Goal: Transaction & Acquisition: Obtain resource

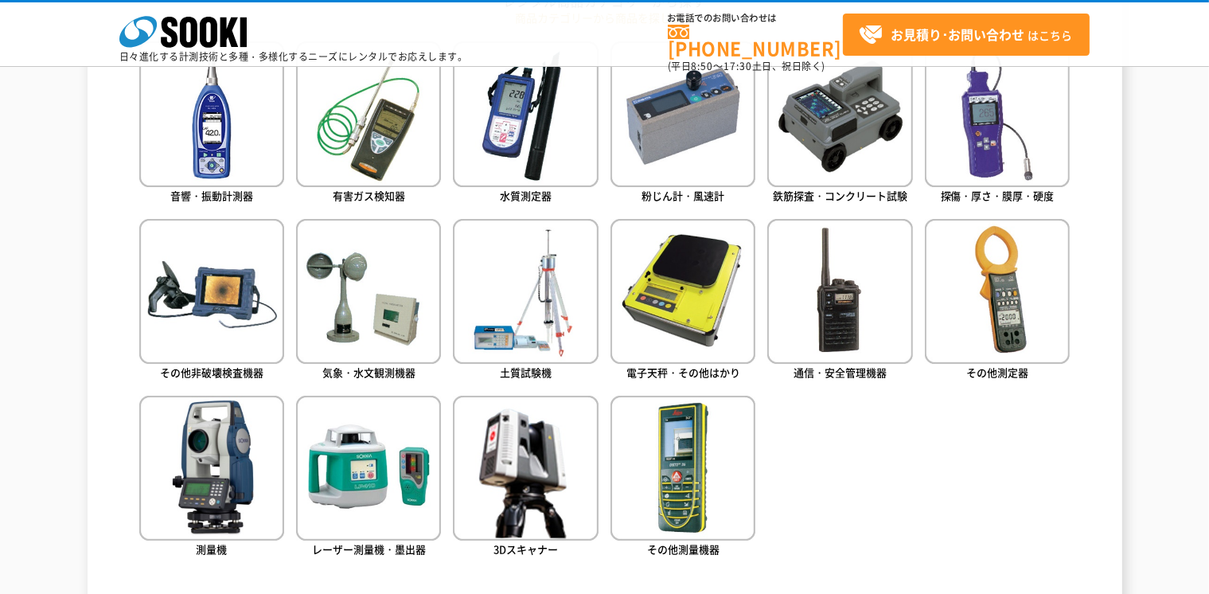
scroll to position [777, 0]
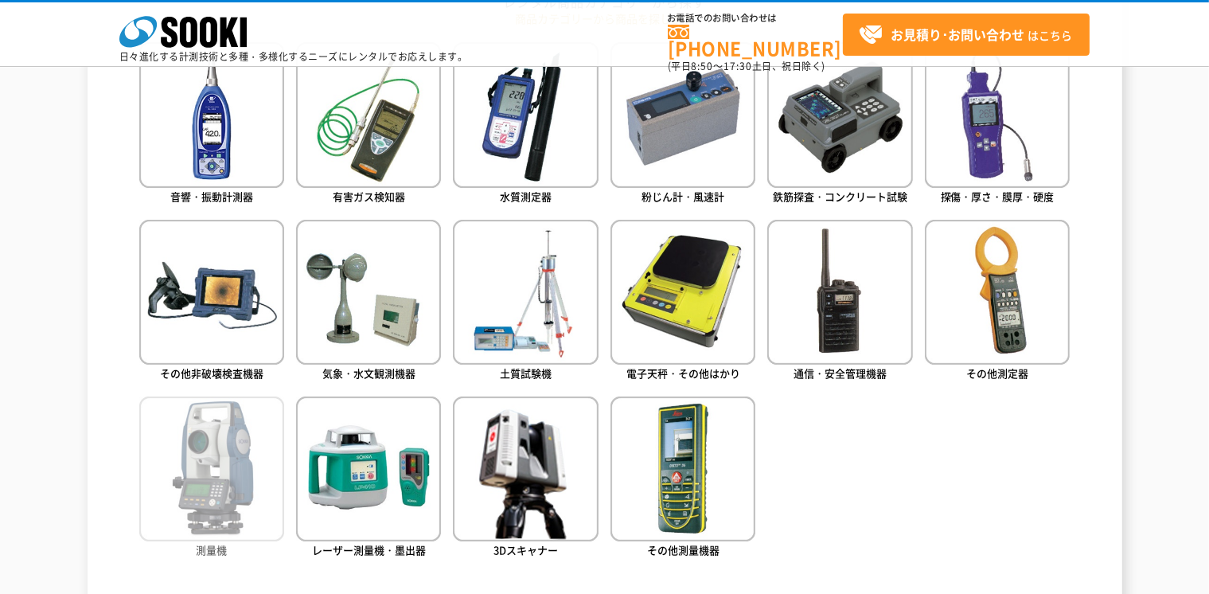
click at [209, 501] on img at bounding box center [211, 468] width 145 height 145
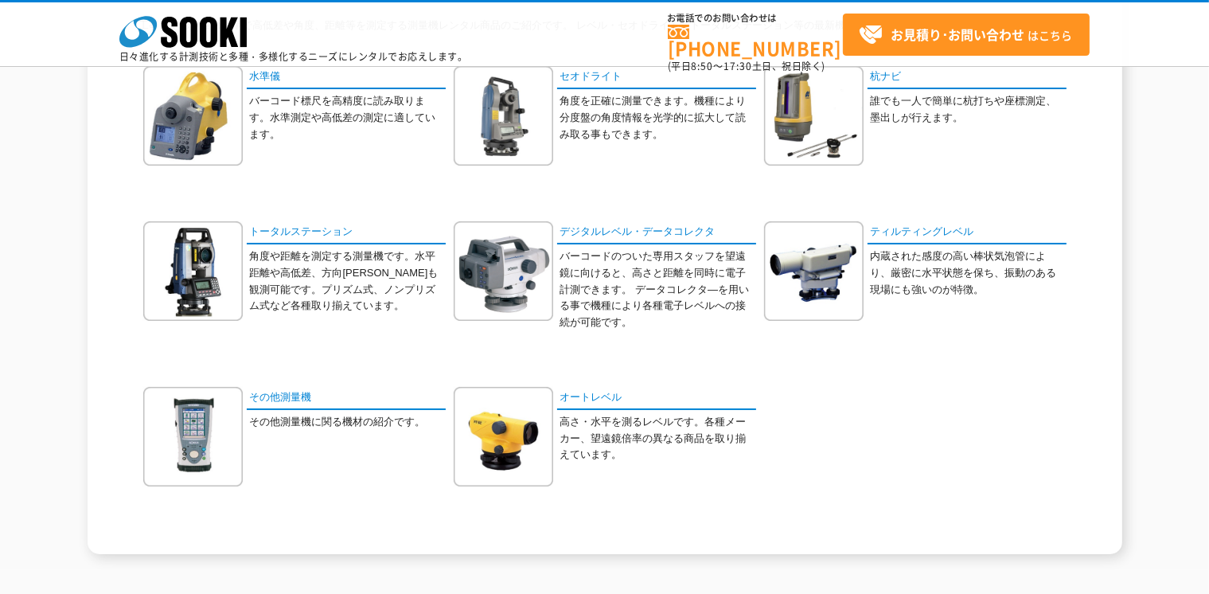
scroll to position [369, 0]
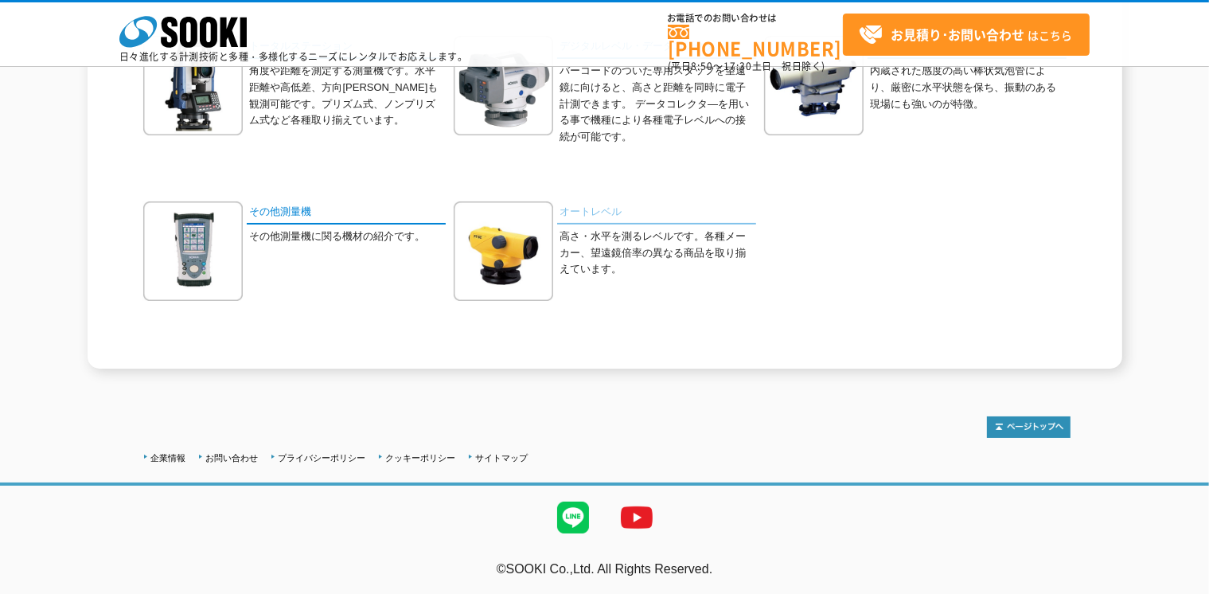
click at [571, 204] on link "オートレベル" at bounding box center [656, 212] width 199 height 23
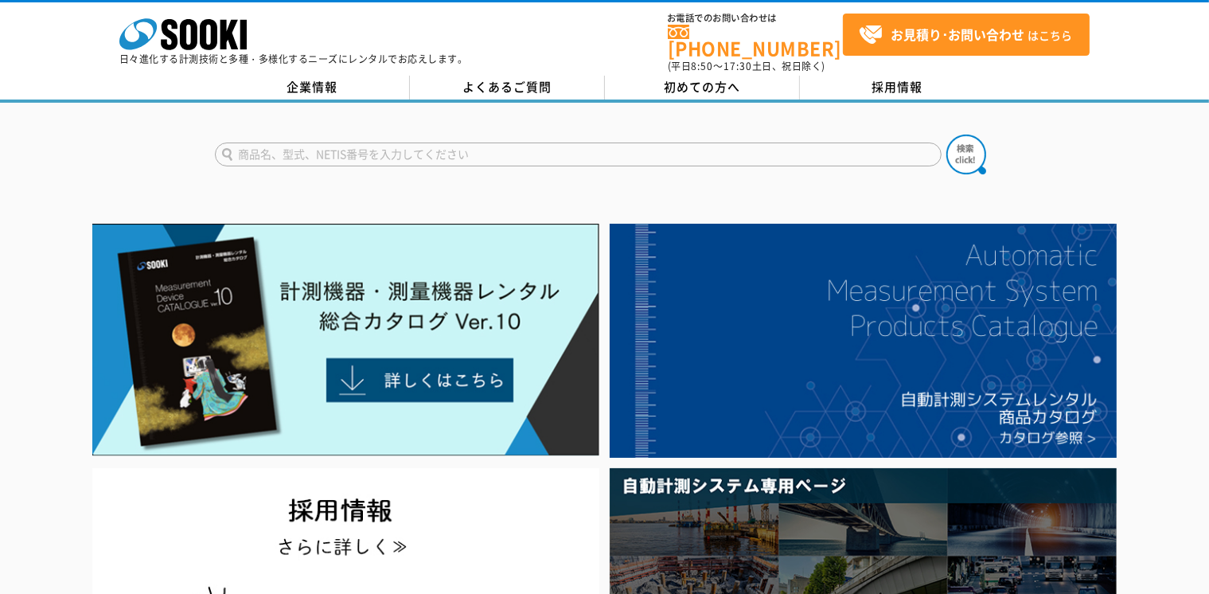
click at [536, 144] on input "text" at bounding box center [578, 154] width 727 height 24
click at [536, 144] on input "ｓ" at bounding box center [578, 154] width 727 height 24
type input "三脚"
click at [946, 135] on button at bounding box center [966, 155] width 40 height 40
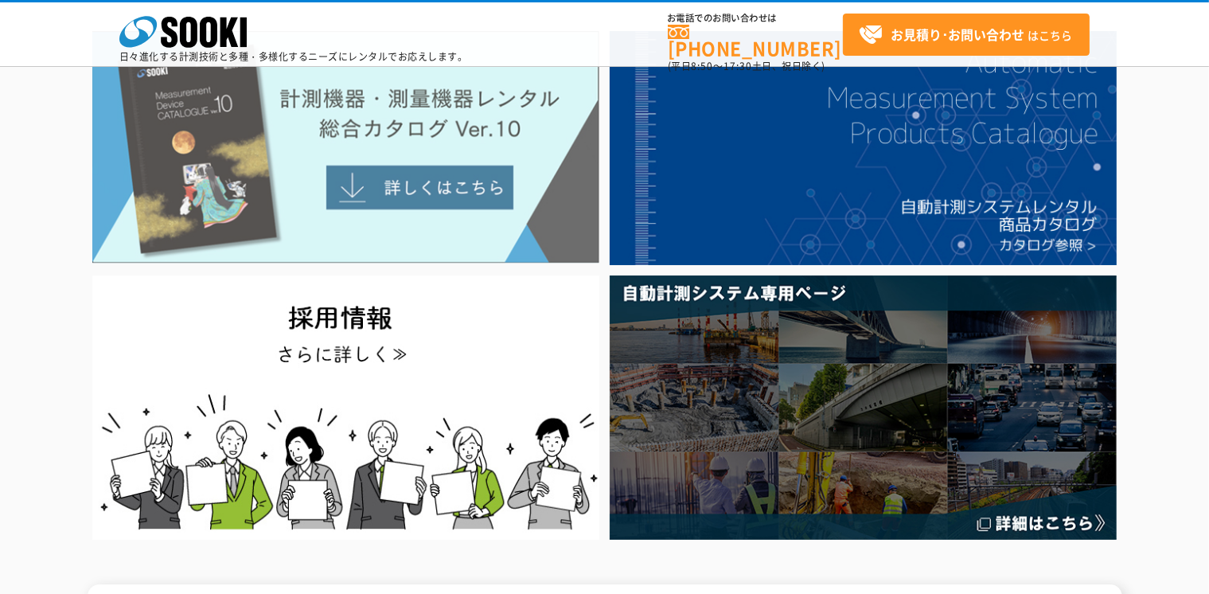
scroll to position [119, 0]
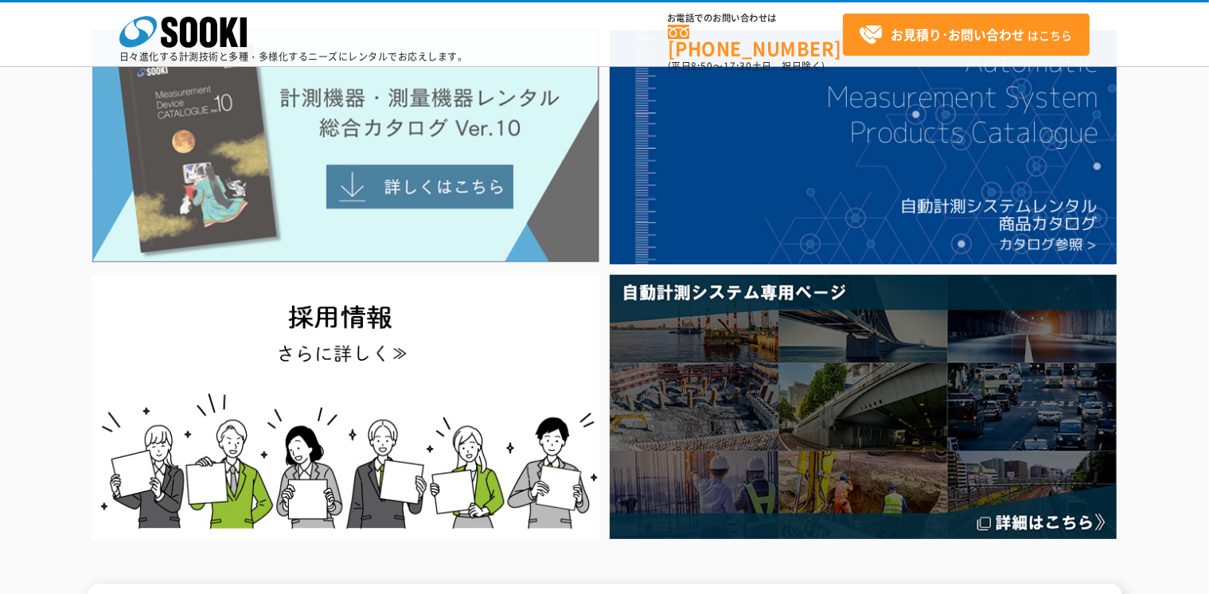
click at [392, 223] on img at bounding box center [345, 146] width 507 height 232
